Goal: Find specific page/section

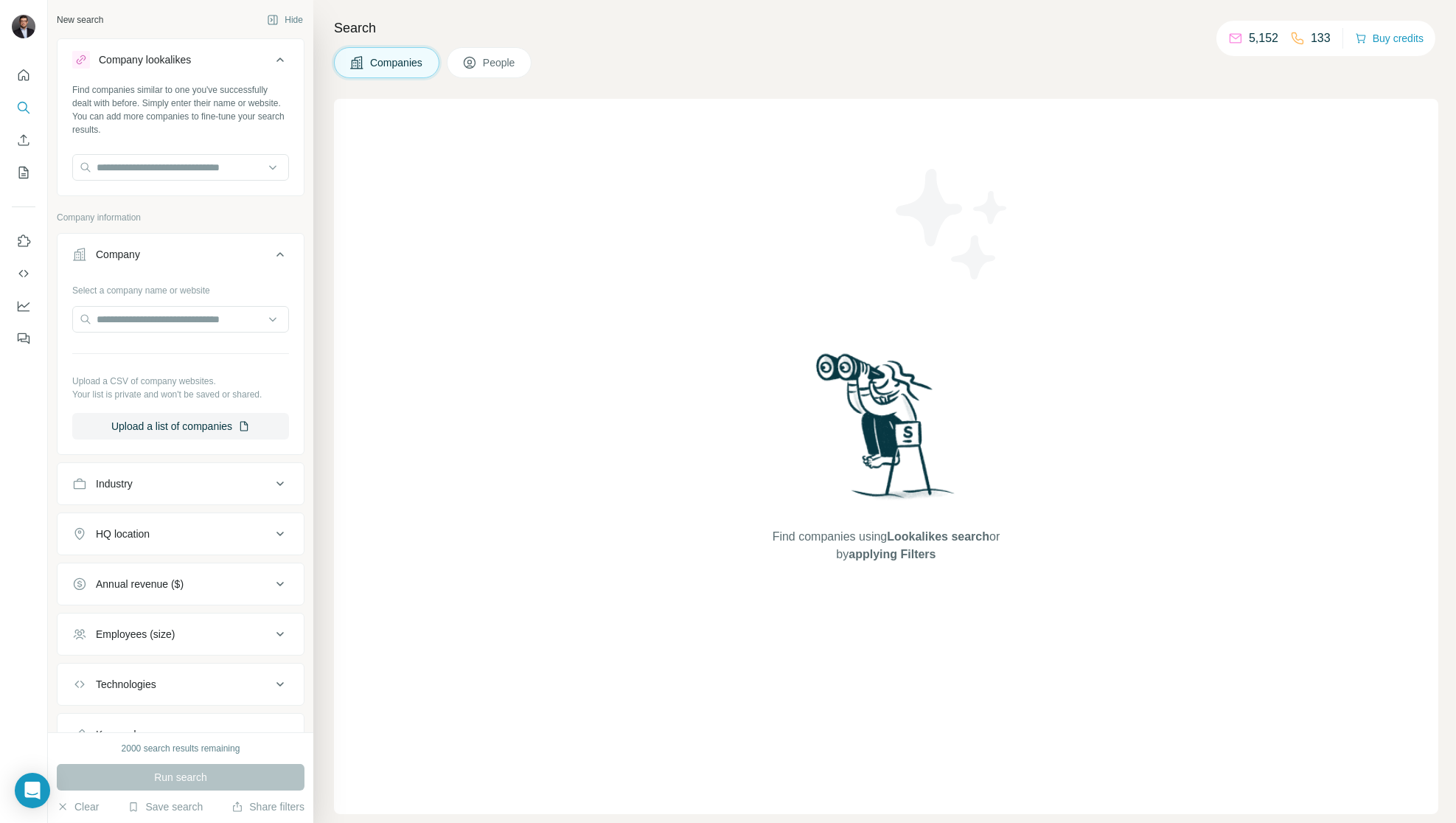
click at [255, 541] on div "HQ location" at bounding box center [172, 534] width 199 height 15
click at [212, 583] on input "text" at bounding box center [181, 571] width 217 height 26
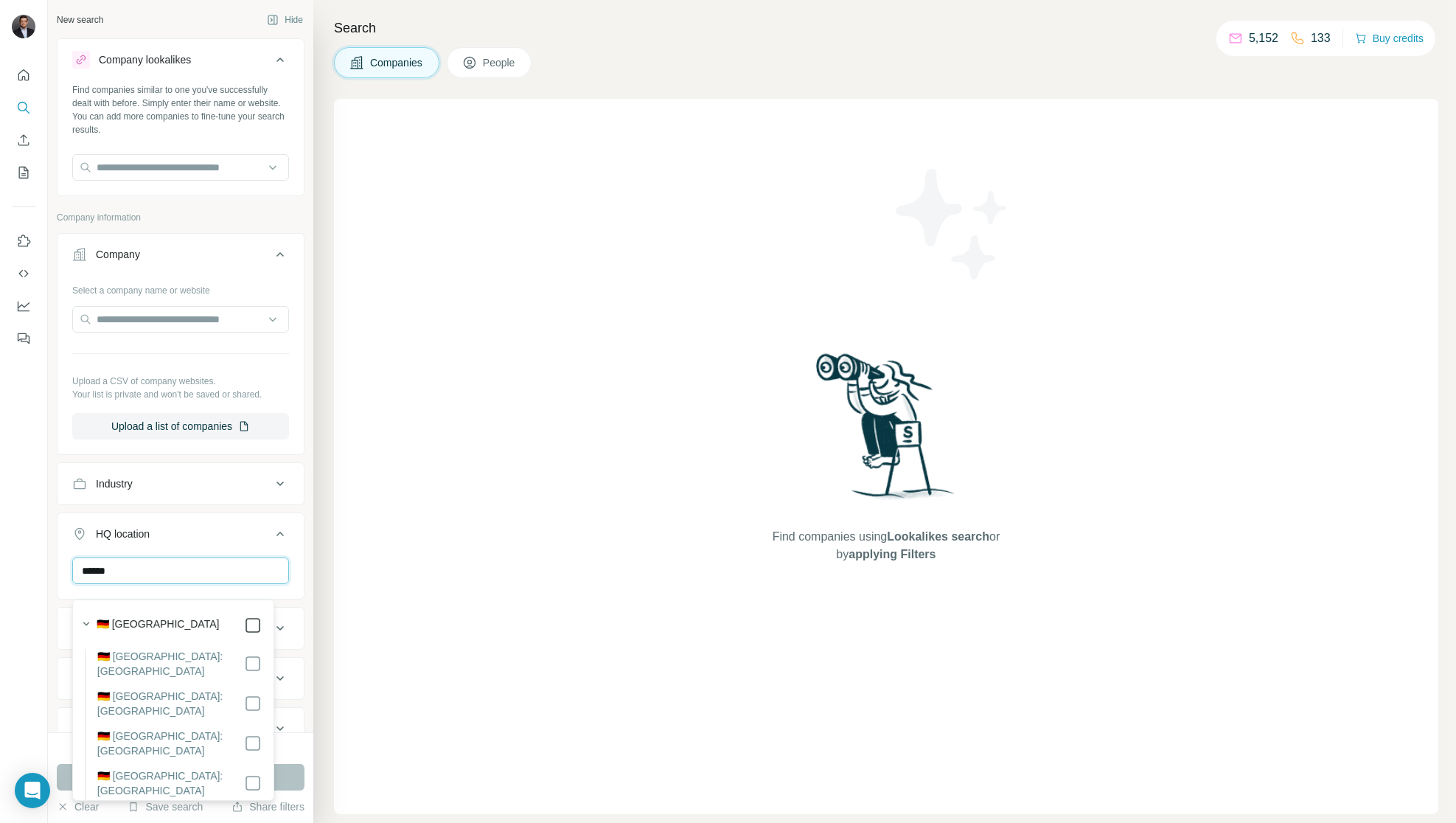
type input "******"
